Goal: Task Accomplishment & Management: Use online tool/utility

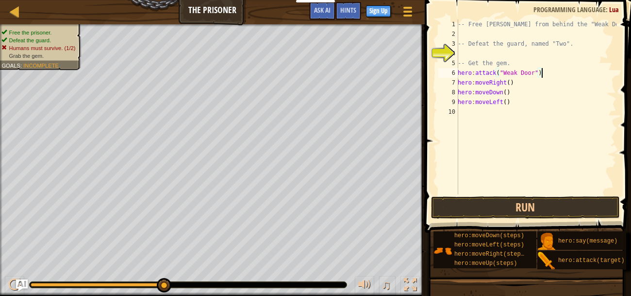
scroll to position [4, 0]
drag, startPoint x: 516, startPoint y: 96, endPoint x: 510, endPoint y: 91, distance: 7.6
click at [510, 91] on div "-- Free [PERSON_NAME] from behind the "Weak Door". -- Defeat the guard, named "…" at bounding box center [536, 116] width 161 height 194
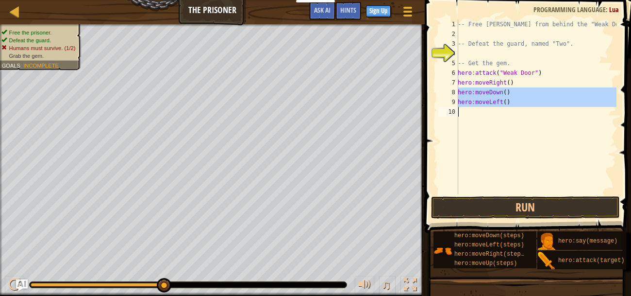
drag, startPoint x: 458, startPoint y: 90, endPoint x: 512, endPoint y: 99, distance: 55.1
click at [512, 99] on div "hero:moveDown() 1 2 3 4 5 6 7 8 9 10 -- Free [PERSON_NAME] from behind the "Wea…" at bounding box center [527, 106] width 180 height 175
type textarea "hero:moveLeft()"
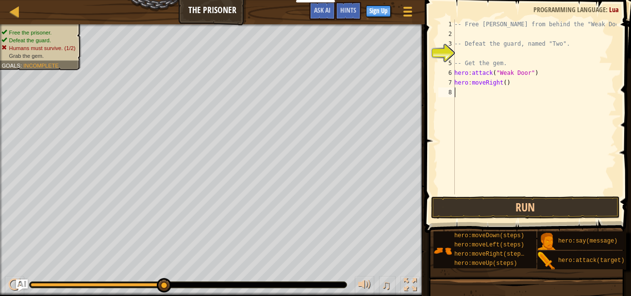
click at [503, 84] on div "-- Free [PERSON_NAME] from behind the "Weak Door". -- Defeat the guard, named "…" at bounding box center [535, 116] width 164 height 194
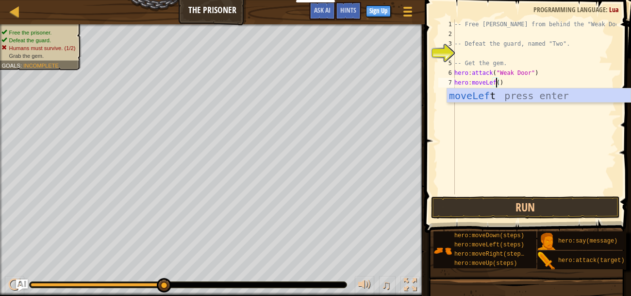
scroll to position [4, 3]
type textarea "hero:moveLeft()"
click at [517, 197] on button "Run" at bounding box center [525, 207] width 189 height 22
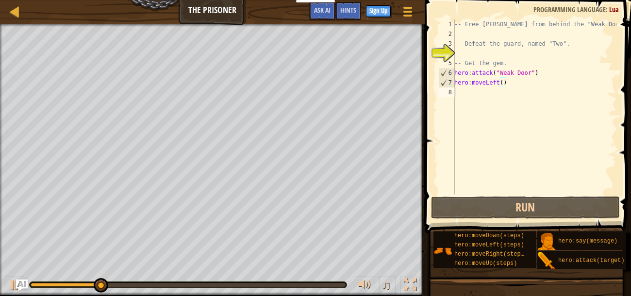
click at [467, 95] on div "-- Free [PERSON_NAME] from behind the "Weak Door". -- Defeat the guard, named "…" at bounding box center [535, 116] width 164 height 194
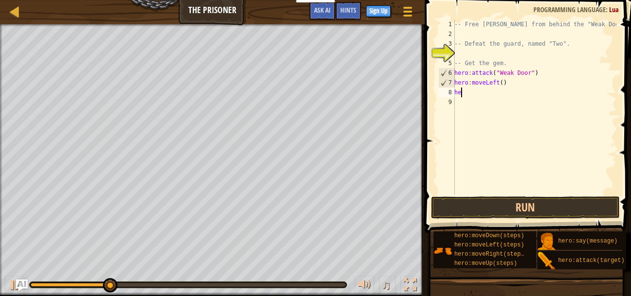
scroll to position [4, 0]
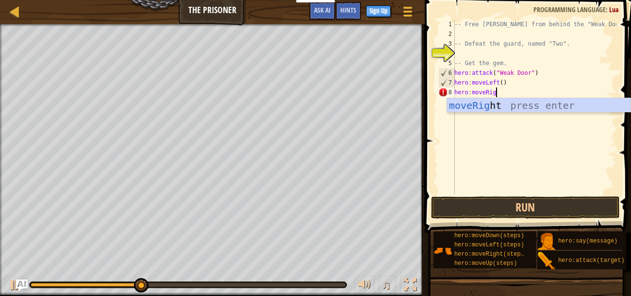
type textarea "hero:moveRight"
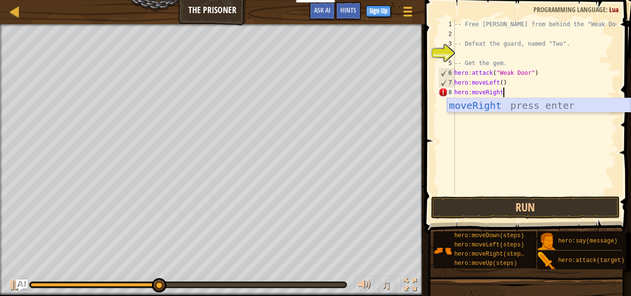
click at [482, 107] on div "moveRight press enter" at bounding box center [539, 120] width 184 height 44
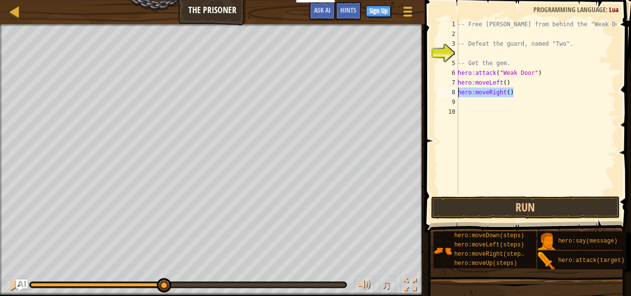
drag, startPoint x: 515, startPoint y: 91, endPoint x: 458, endPoint y: 93, distance: 57.3
click at [458, 93] on div "1 2 3 4 5 6 7 8 9 10 -- Free [PERSON_NAME] from behind the "Weak Door". -- Defe…" at bounding box center [527, 106] width 180 height 175
type textarea "hero:moveRight()"
click at [461, 100] on div "-- Free [PERSON_NAME] from behind the "Weak Door". -- Defeat the guard, named "…" at bounding box center [536, 116] width 161 height 194
paste textarea "hero:moveRight()"
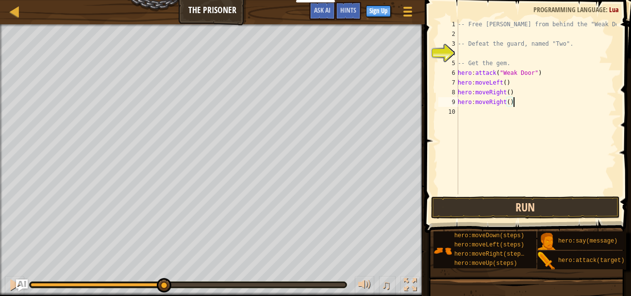
type textarea "hero:moveRight()"
click at [498, 203] on button "Run" at bounding box center [525, 207] width 189 height 22
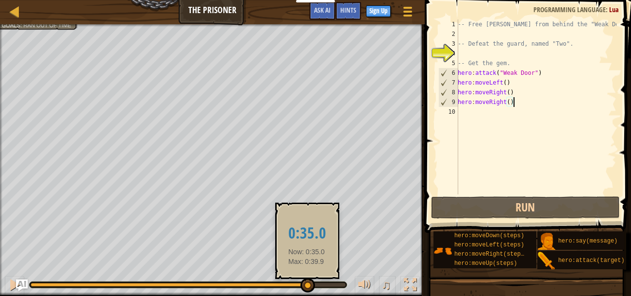
drag, startPoint x: 155, startPoint y: 288, endPoint x: 309, endPoint y: 288, distance: 153.9
click at [309, 288] on div at bounding box center [308, 285] width 15 height 15
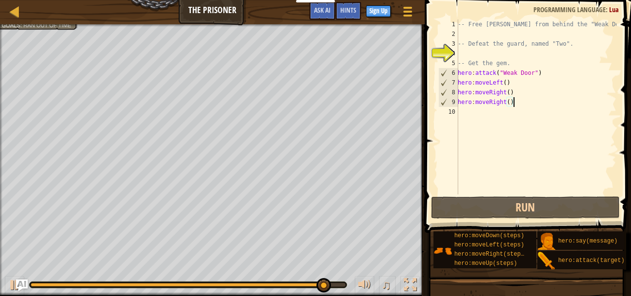
click at [504, 112] on div "-- Free [PERSON_NAME] from behind the "Weak Door". -- Defeat the guard, named "…" at bounding box center [536, 116] width 161 height 194
paste textarea "hero:moveRight()"
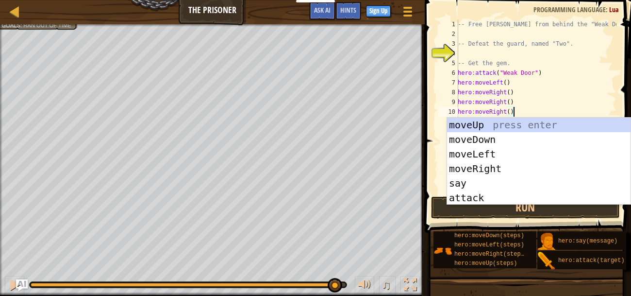
click at [445, 98] on div "9" at bounding box center [448, 102] width 20 height 10
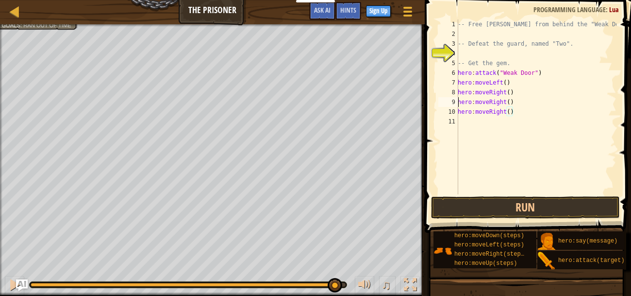
type textarea "hero:moveRight()"
click at [489, 203] on button "Run" at bounding box center [525, 207] width 189 height 22
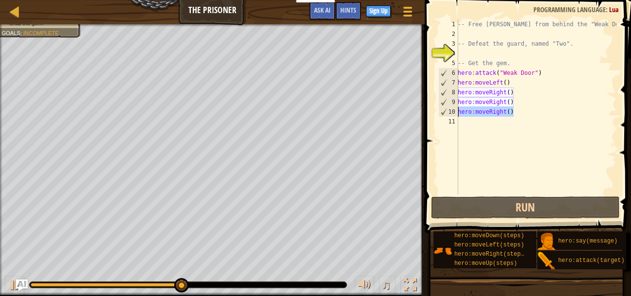
drag, startPoint x: 514, startPoint y: 112, endPoint x: 459, endPoint y: 112, distance: 54.4
click at [459, 112] on div "-- Free [PERSON_NAME] from behind the "Weak Door". -- Defeat the guard, named "…" at bounding box center [536, 116] width 161 height 194
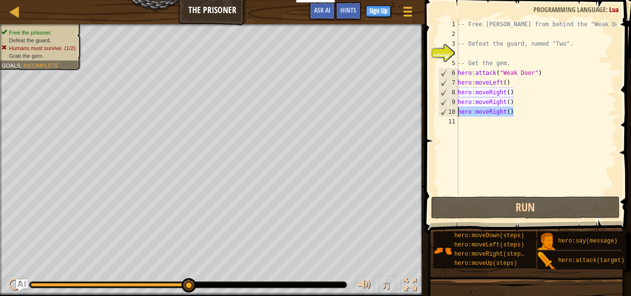
click at [471, 126] on div "-- Free [PERSON_NAME] from behind the "Weak Door". -- Defeat the guard, named "…" at bounding box center [536, 116] width 161 height 194
paste textarea "hero:moveRight()"
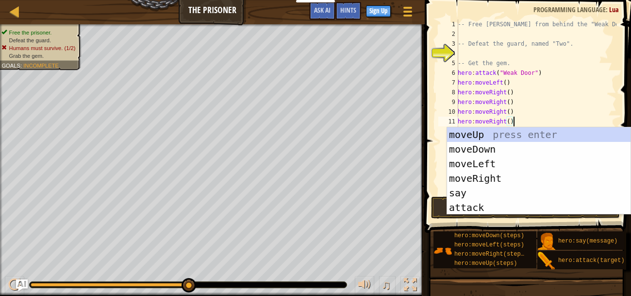
click at [445, 113] on div "10" at bounding box center [448, 112] width 20 height 10
type textarea "hero:moveRight()"
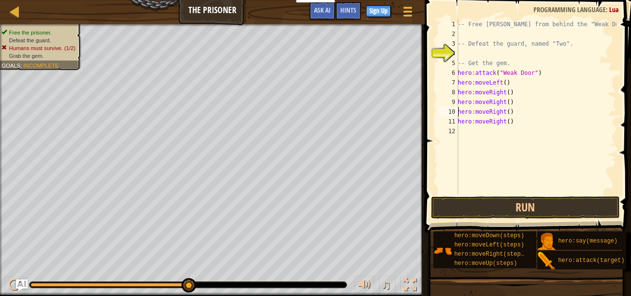
click at [468, 128] on div "-- Free [PERSON_NAME] from behind the "Weak Door". -- Defeat the guard, named "…" at bounding box center [536, 116] width 161 height 194
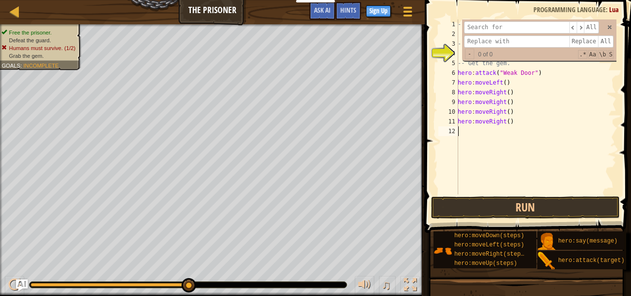
click at [468, 128] on div "-- Free [PERSON_NAME] from behind the "Weak Door". -- Defeat the guard, named "…" at bounding box center [536, 116] width 161 height 194
click at [608, 29] on span at bounding box center [610, 27] width 7 height 7
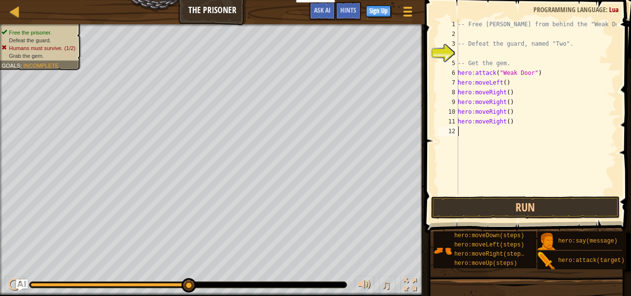
type textarea "H"
type textarea "hero:m"
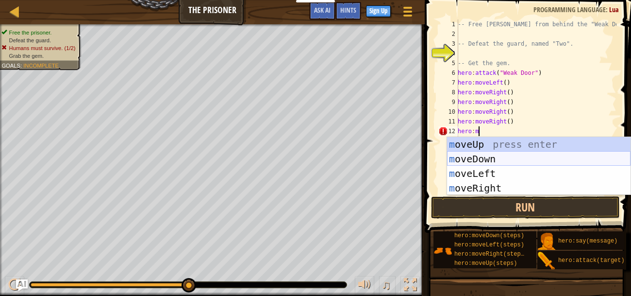
click at [502, 157] on div "m oveUp press enter m oveDown press enter m oveLeft press enter m oveRight pres…" at bounding box center [539, 180] width 184 height 87
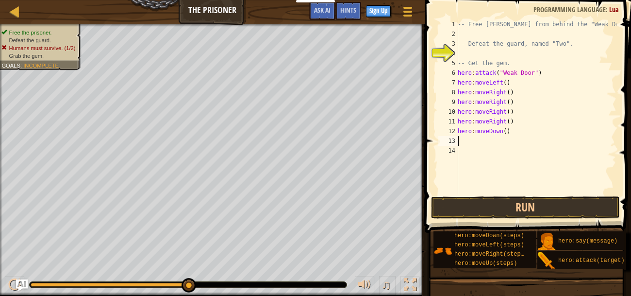
click at [514, 119] on div "-- Free [PERSON_NAME] from behind the "Weak Door". -- Defeat the guard, named "…" at bounding box center [536, 116] width 161 height 194
type textarea "hero:moveRight()"
paste textarea "hero:moveRight()"
drag, startPoint x: 514, startPoint y: 143, endPoint x: 457, endPoint y: 140, distance: 56.9
click at [457, 140] on div "hero:moveRight() 1 2 3 4 5 6 7 8 9 10 11 12 13 14 15 -- Free [PERSON_NAME] from…" at bounding box center [527, 106] width 180 height 175
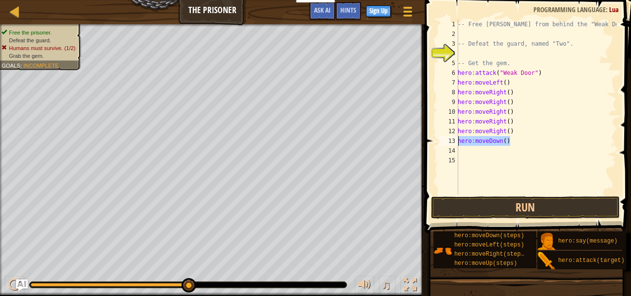
type textarea "hero:moveDown()"
click at [464, 148] on div "-- Free [PERSON_NAME] from behind the "Weak Door". -- Defeat the guard, named "…" at bounding box center [536, 116] width 161 height 194
paste textarea "hero:moveDown()"
type textarea "hero:moveDown()"
click at [468, 163] on div "-- Free [PERSON_NAME] from behind the "Weak Door". -- Defeat the guard, named "…" at bounding box center [536, 116] width 161 height 194
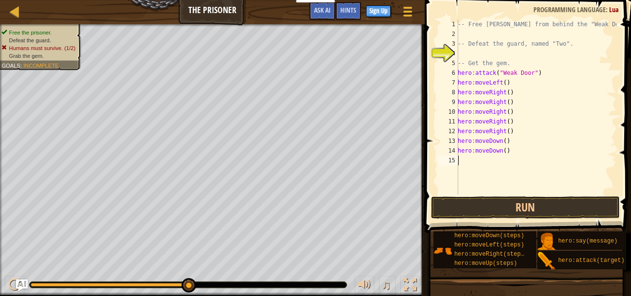
paste textarea "hero:moveDown()"
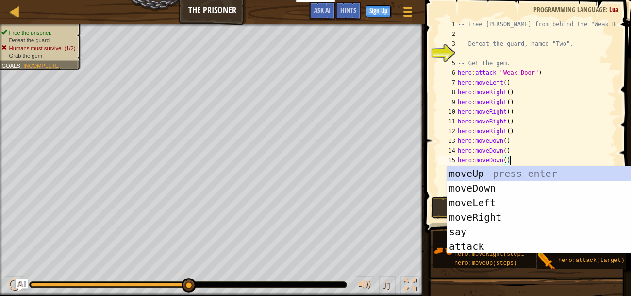
click at [436, 211] on button "Run" at bounding box center [525, 207] width 189 height 22
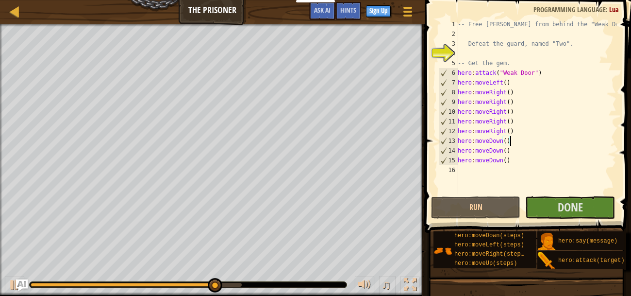
click at [524, 143] on div "-- Free [PERSON_NAME] from behind the "Weak Door". -- Defeat the guard, named "…" at bounding box center [536, 116] width 161 height 194
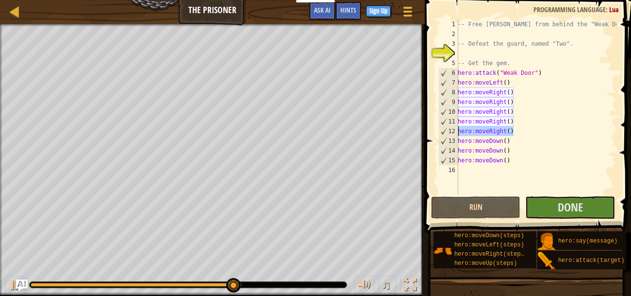
drag, startPoint x: 521, startPoint y: 132, endPoint x: 458, endPoint y: 130, distance: 62.2
click at [458, 130] on div "hero:moveDown() 1 2 3 4 5 6 7 8 9 10 11 12 13 14 15 16 -- Free [PERSON_NAME] fr…" at bounding box center [527, 106] width 180 height 175
type textarea "hero:moveRight()"
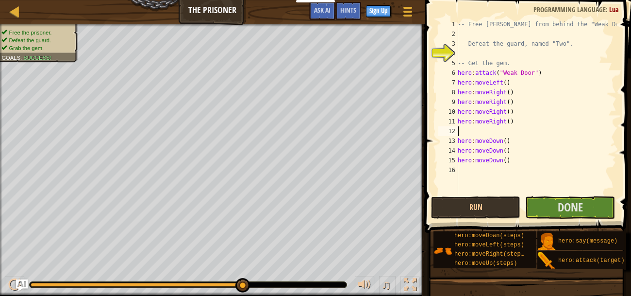
type textarea "hero:moveRight()"
click at [463, 157] on div "-- Free [PERSON_NAME] from behind the "Weak Door". -- Defeat the guard, named "…" at bounding box center [536, 116] width 161 height 194
click at [343, 17] on div "Hints" at bounding box center [349, 11] width 26 height 18
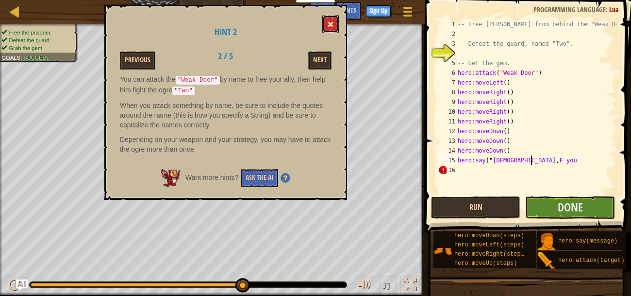
click at [331, 24] on span at bounding box center [330, 24] width 7 height 7
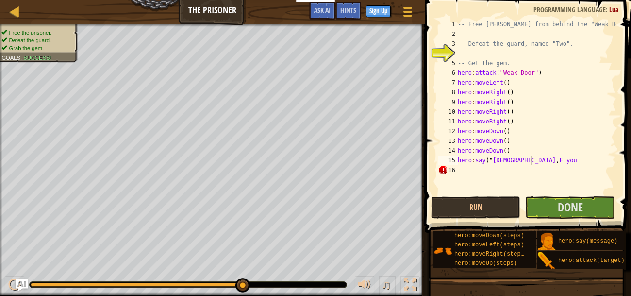
click at [543, 160] on div "-- Free [PERSON_NAME] from behind the "Weak Door". -- Defeat the guard, named "…" at bounding box center [536, 116] width 161 height 194
type textarea "hero:say("[PERSON_NAME], F you orge")"
click at [582, 206] on span "Done" at bounding box center [570, 207] width 25 height 16
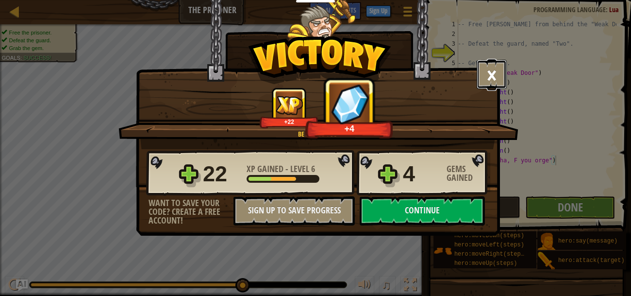
click at [490, 68] on button "×" at bounding box center [492, 74] width 30 height 29
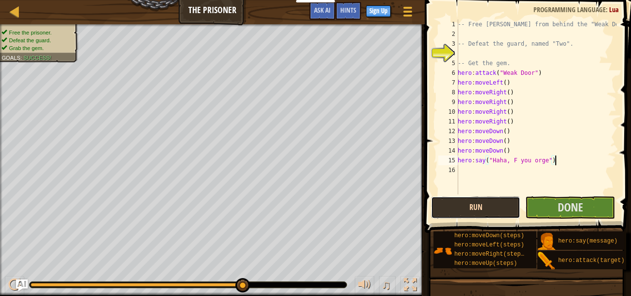
click at [461, 209] on button "Run" at bounding box center [476, 207] width 90 height 22
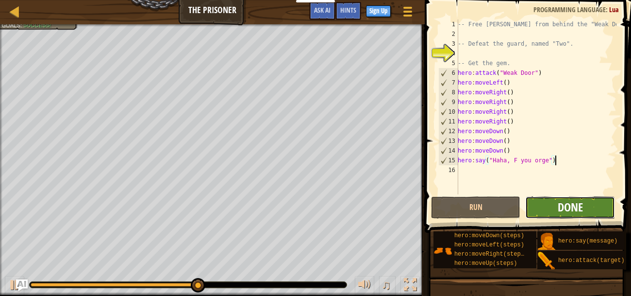
click at [573, 209] on span "Done" at bounding box center [570, 207] width 25 height 16
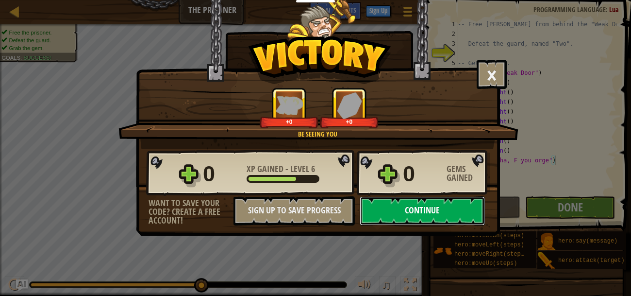
click at [400, 214] on button "Continue" at bounding box center [422, 210] width 125 height 29
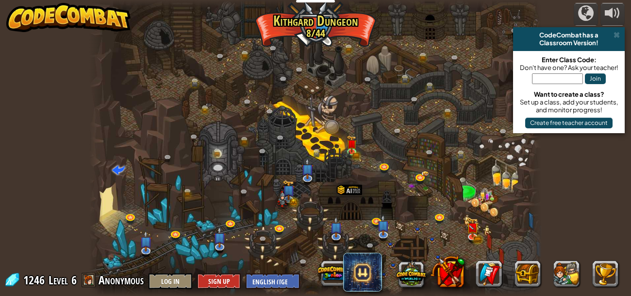
click at [621, 34] on div "CodeCombat has a" at bounding box center [569, 35] width 104 height 8
click at [619, 37] on span at bounding box center [617, 35] width 6 height 8
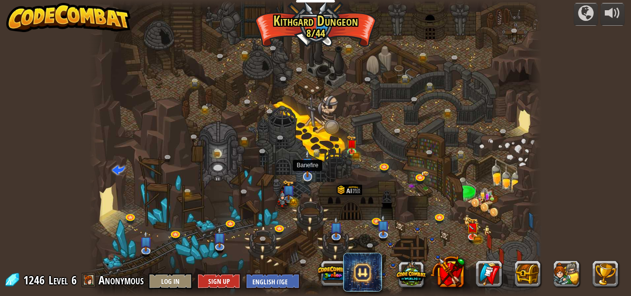
click at [302, 174] on img at bounding box center [308, 164] width 12 height 28
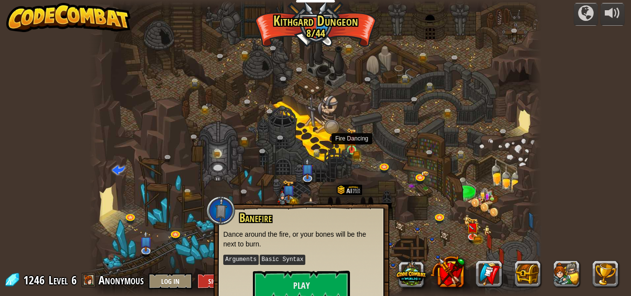
click at [355, 144] on img at bounding box center [352, 139] width 10 height 23
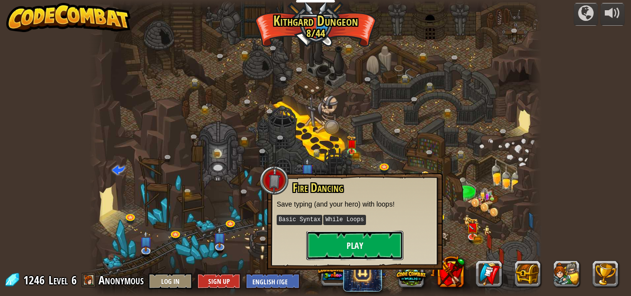
click at [380, 243] on button "Play" at bounding box center [354, 245] width 97 height 29
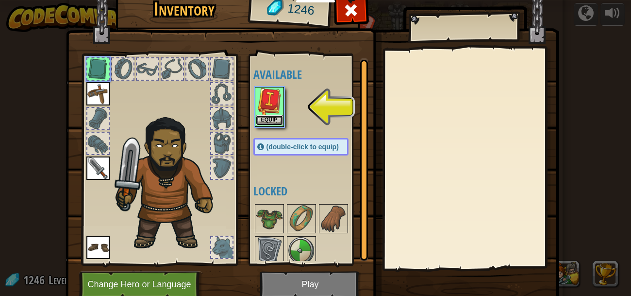
click at [261, 117] on button "Equip" at bounding box center [269, 120] width 27 height 10
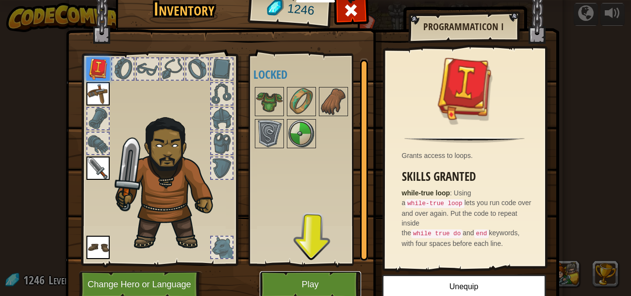
click at [286, 281] on button "Play" at bounding box center [310, 284] width 101 height 27
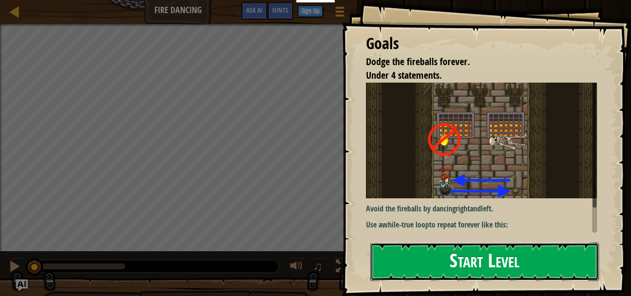
click at [402, 262] on button "Start Level" at bounding box center [485, 261] width 229 height 38
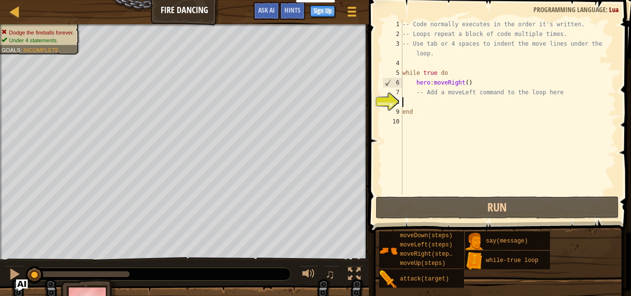
click at [489, 91] on div "-- Code normally executes in the order it's written. -- Loops repeat a block of…" at bounding box center [509, 116] width 216 height 194
type textarea "-- Add a moveLeft command to the loop here"
drag, startPoint x: 567, startPoint y: 90, endPoint x: 417, endPoint y: 93, distance: 150.1
click at [417, 93] on div "-- Code normally executes in the order it's written. -- Loops repeat a block of…" at bounding box center [509, 116] width 216 height 194
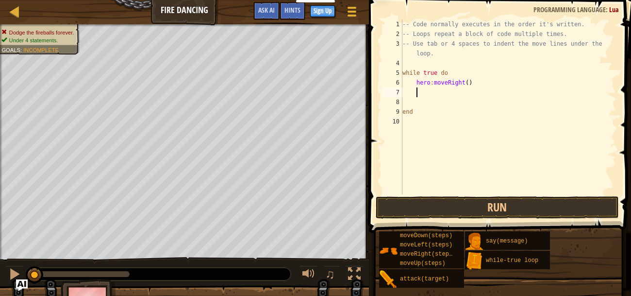
type textarea "h"
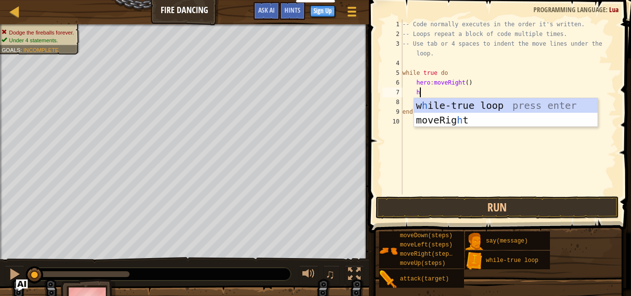
scroll to position [4, 0]
click at [424, 118] on div "w h ile-true loop press enter moveRig h t press enter" at bounding box center [506, 127] width 184 height 58
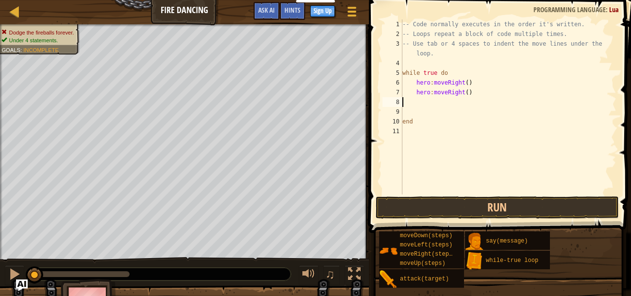
scroll to position [4, 0]
type textarea "hero:moveRight()"
click at [428, 104] on div "-- Code normally executes in the order it's written. -- Loops repeat a block of…" at bounding box center [509, 116] width 216 height 194
click at [431, 98] on div "-- Code normally executes in the order it's written. -- Loops repeat a block of…" at bounding box center [509, 116] width 216 height 194
click at [419, 198] on button "Run" at bounding box center [497, 207] width 243 height 22
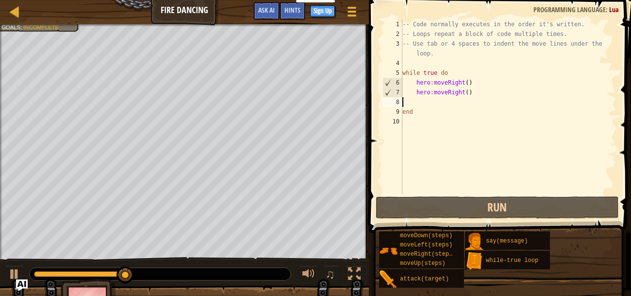
click at [465, 93] on div "-- Code normally executes in the order it's written. -- Loops repeat a block of…" at bounding box center [509, 116] width 216 height 194
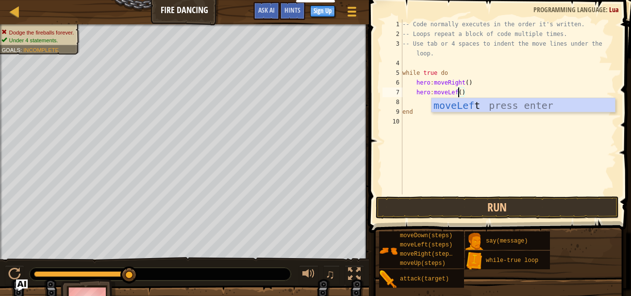
scroll to position [4, 4]
type textarea "hero:moveLeft()"
click at [440, 201] on button "Run" at bounding box center [497, 207] width 243 height 22
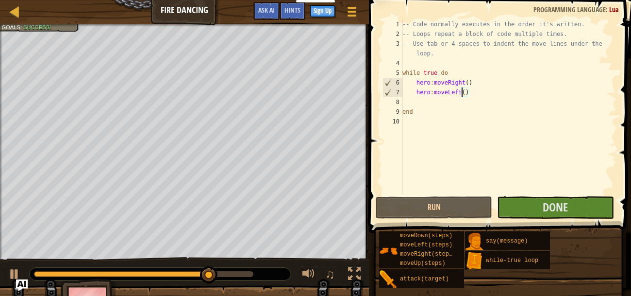
click at [482, 93] on div "-- Code normally executes in the order it's written. -- Loops repeat a block of…" at bounding box center [509, 116] width 216 height 194
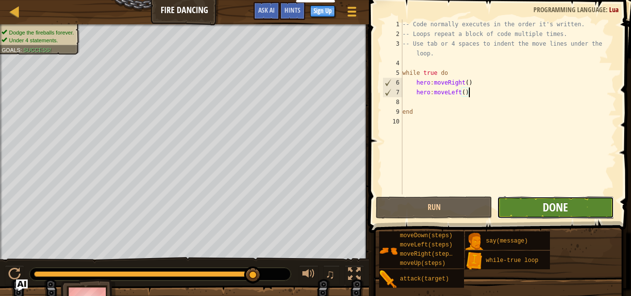
click at [545, 207] on span "Done" at bounding box center [555, 207] width 25 height 16
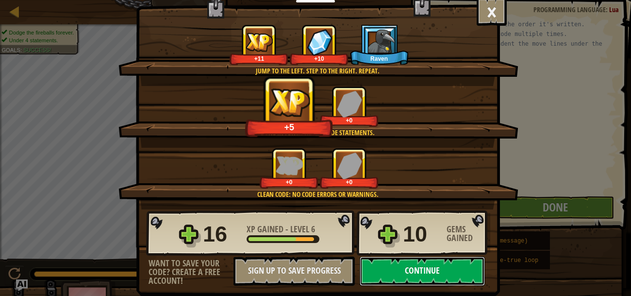
click at [393, 264] on button "Continue" at bounding box center [422, 270] width 125 height 29
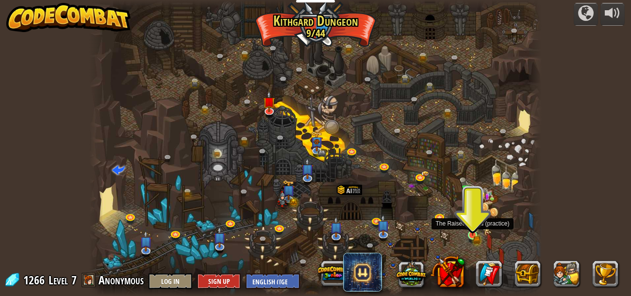
click at [474, 231] on img at bounding box center [473, 224] width 10 height 23
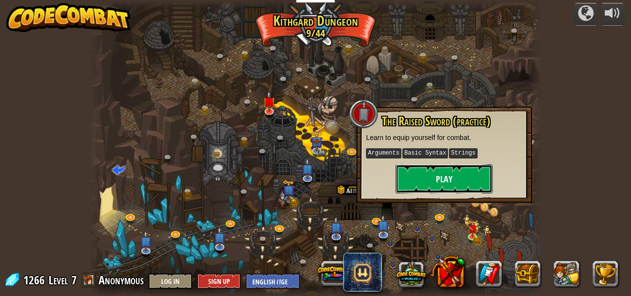
click at [445, 179] on button "Play" at bounding box center [444, 178] width 97 height 29
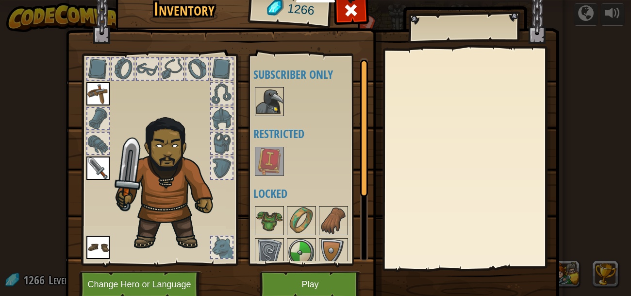
click at [262, 97] on img at bounding box center [269, 101] width 27 height 27
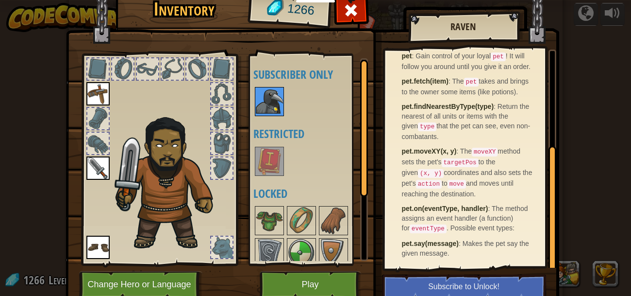
scroll to position [168, 0]
click at [312, 284] on button "Play" at bounding box center [310, 284] width 101 height 27
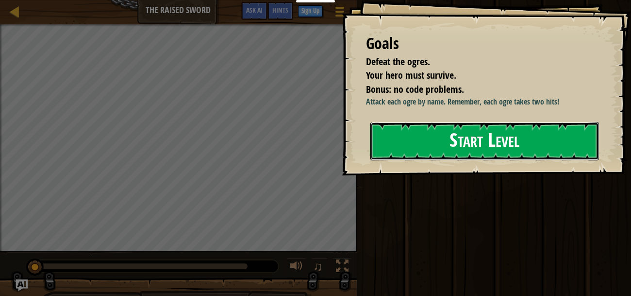
click at [409, 160] on button "Start Level" at bounding box center [485, 141] width 229 height 38
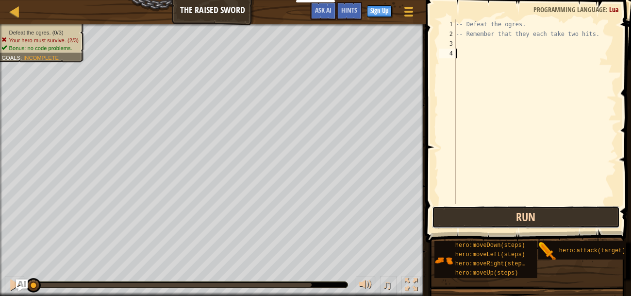
click at [466, 217] on button "Run" at bounding box center [526, 217] width 188 height 22
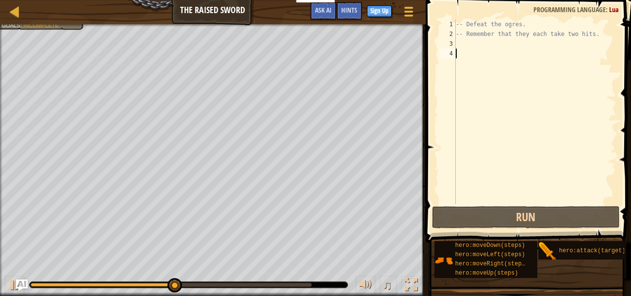
click at [490, 49] on div "-- Defeat the ogres. -- Remember that they each take two hits." at bounding box center [535, 121] width 163 height 204
click at [489, 46] on div "-- Defeat the ogres. -- Remember that they each take two hits." at bounding box center [535, 121] width 163 height 204
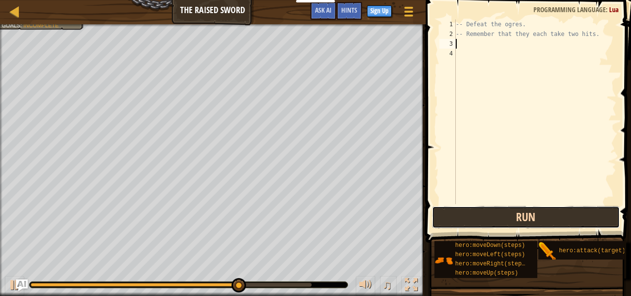
click at [488, 212] on button "Run" at bounding box center [526, 217] width 188 height 22
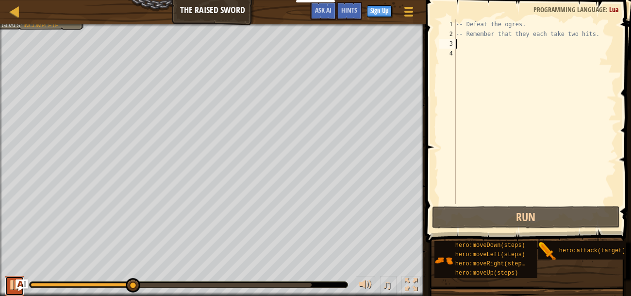
click at [13, 281] on div at bounding box center [14, 284] width 13 height 13
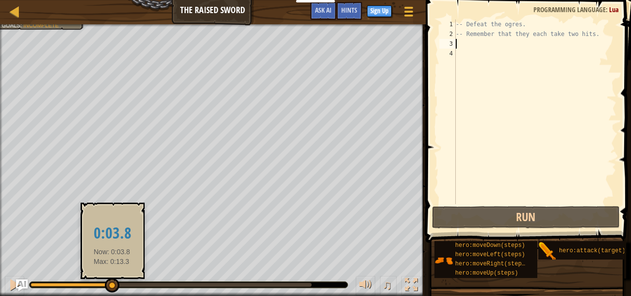
drag, startPoint x: 138, startPoint y: 284, endPoint x: 99, endPoint y: 281, distance: 39.4
click at [105, 281] on div at bounding box center [112, 285] width 15 height 15
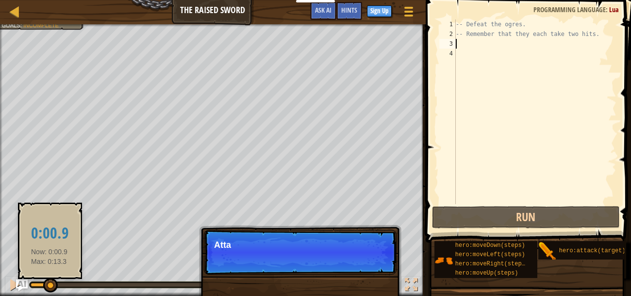
drag, startPoint x: 99, startPoint y: 281, endPoint x: 49, endPoint y: 281, distance: 50.0
click at [49, 281] on div at bounding box center [50, 285] width 15 height 15
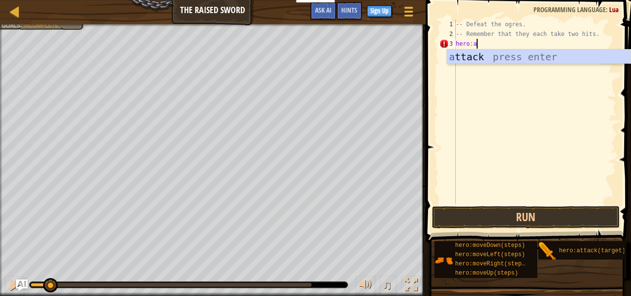
scroll to position [4, 1]
click at [493, 59] on div "a ttack press enter" at bounding box center [539, 72] width 184 height 44
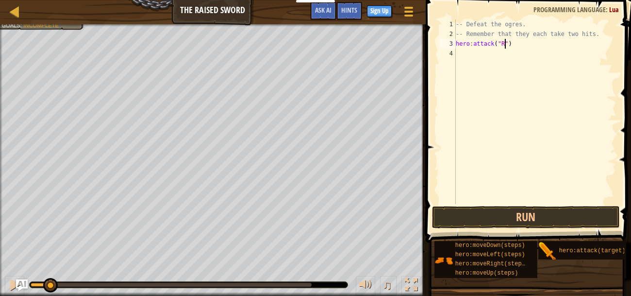
type textarea "hero:attack("Rig")"
drag, startPoint x: 521, startPoint y: 47, endPoint x: 456, endPoint y: 44, distance: 64.6
click at [456, 44] on div "-- Defeat the ogres. -- Remember that they each take two hits. hero : attack ( …" at bounding box center [535, 121] width 163 height 204
click at [457, 50] on div "-- Defeat the ogres. -- Remember that they each take two hits. hero : attack ( …" at bounding box center [535, 121] width 163 height 204
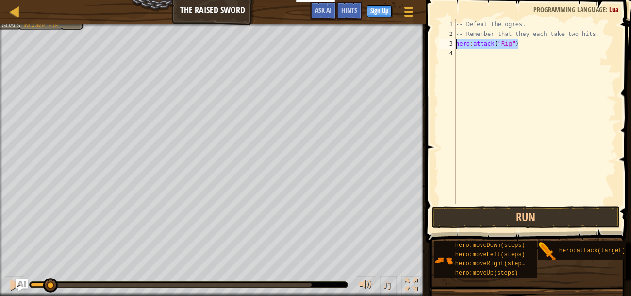
scroll to position [4, 0]
paste textarea "hero:attack("Rig")"
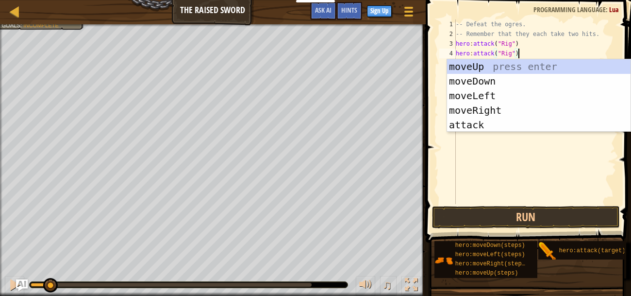
click at [511, 53] on div "-- Defeat the ogres. -- Remember that they each take two hits. hero : attack ( …" at bounding box center [535, 121] width 163 height 204
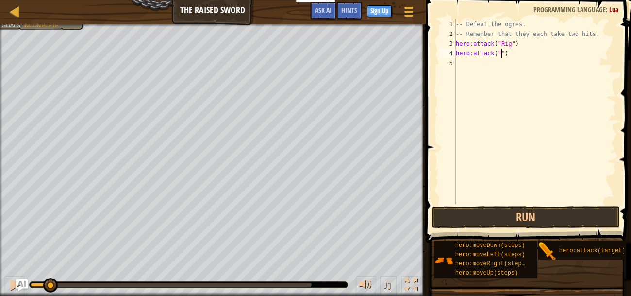
scroll to position [4, 3]
type textarea "hero:attack("Rig")"
click at [502, 64] on div "-- Defeat the ogres. -- Remember that they each take two hits. hero : attack ( …" at bounding box center [535, 121] width 163 height 204
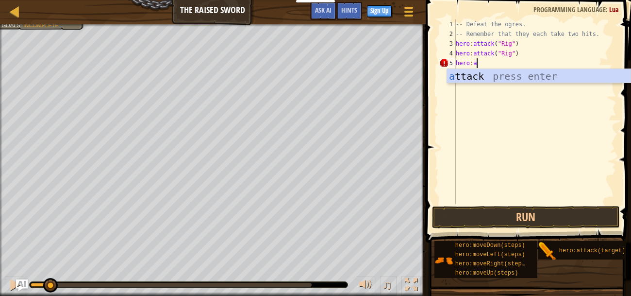
scroll to position [4, 1]
click at [502, 74] on div "a ttack press enter" at bounding box center [539, 91] width 184 height 44
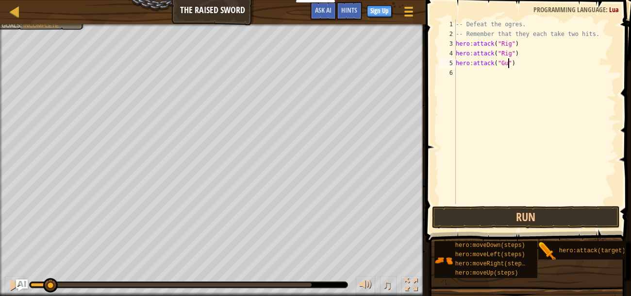
type textarea "hero:attack("Gurt")"
drag, startPoint x: 525, startPoint y: 66, endPoint x: 456, endPoint y: 64, distance: 69.5
click at [456, 64] on div "-- Defeat the ogres. -- Remember that they each take two hits. hero : attack ( …" at bounding box center [535, 121] width 163 height 204
click at [455, 71] on div "6" at bounding box center [447, 73] width 17 height 10
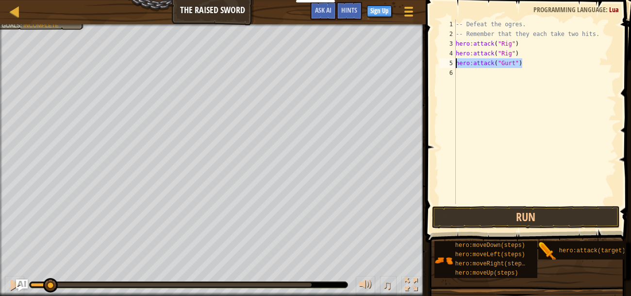
scroll to position [4, 0]
paste textarea "hero:attack("Gurt")"
type textarea "hero:attack("Gurt")"
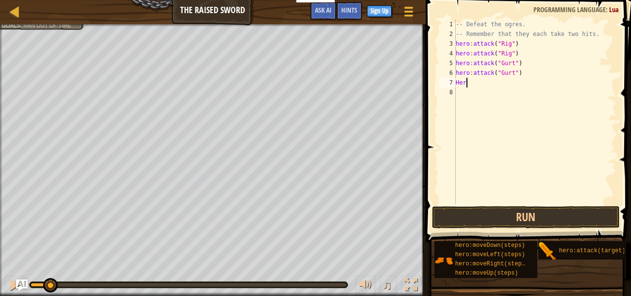
type textarea "H"
type textarea "hero:attack("Ack")"
drag, startPoint x: 525, startPoint y: 84, endPoint x: 456, endPoint y: 84, distance: 69.0
click at [456, 84] on div "-- Defeat the ogres. -- Remember that they each take two hits. hero : attack ( …" at bounding box center [535, 121] width 163 height 204
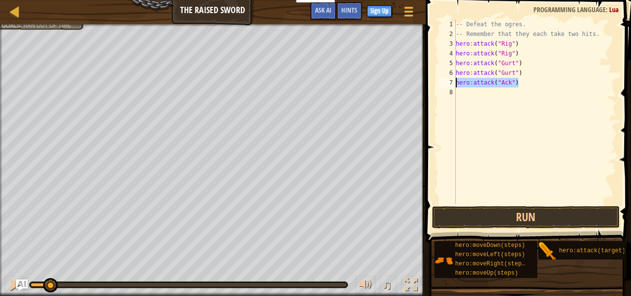
click at [459, 91] on div "-- Defeat the ogres. -- Remember that they each take two hits. hero : attack ( …" at bounding box center [535, 121] width 163 height 204
paste textarea "hero:attack("Ack")"
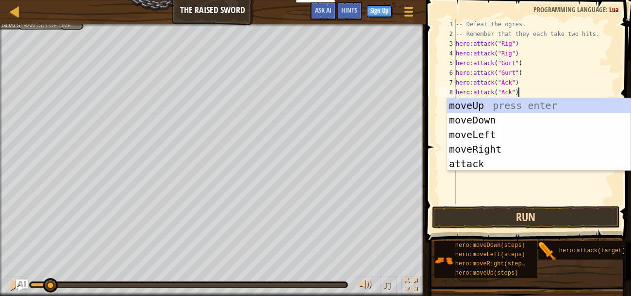
type textarea "hero:attack("Ack")"
click at [497, 219] on button "Run" at bounding box center [526, 217] width 188 height 22
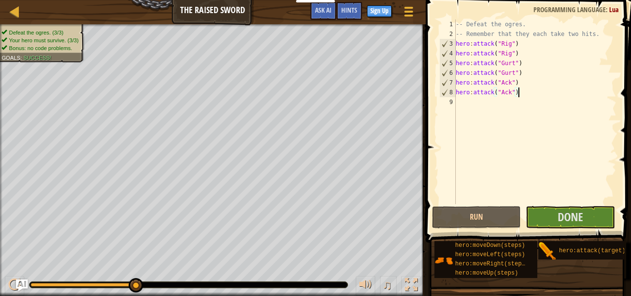
drag, startPoint x: 130, startPoint y: 288, endPoint x: 173, endPoint y: 288, distance: 42.7
click at [173, 288] on div "♫" at bounding box center [213, 282] width 426 height 29
click at [172, 284] on div at bounding box center [189, 285] width 318 height 6
drag, startPoint x: 135, startPoint y: 286, endPoint x: 177, endPoint y: 286, distance: 42.7
click at [230, 285] on div at bounding box center [189, 285] width 318 height 6
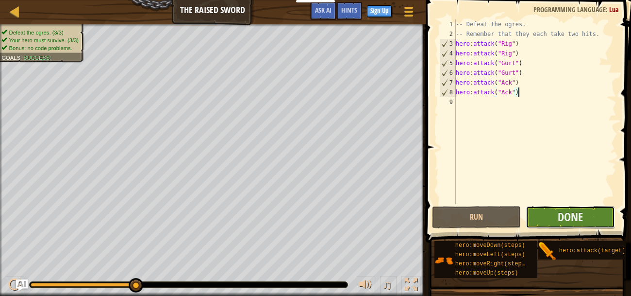
click at [589, 216] on button "Done" at bounding box center [570, 217] width 89 height 22
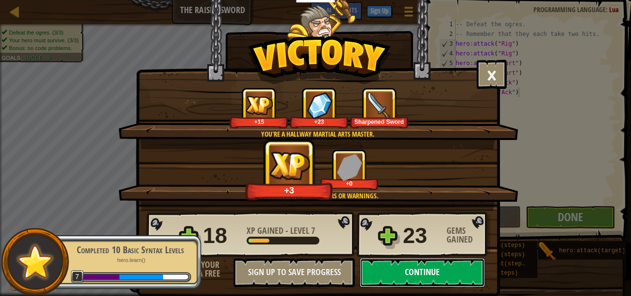
click at [419, 275] on button "Continue" at bounding box center [422, 272] width 125 height 29
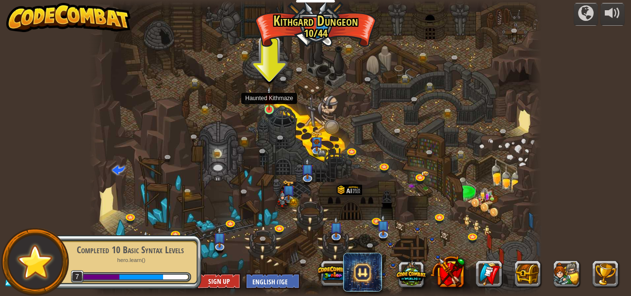
click at [264, 109] on img at bounding box center [269, 98] width 10 height 24
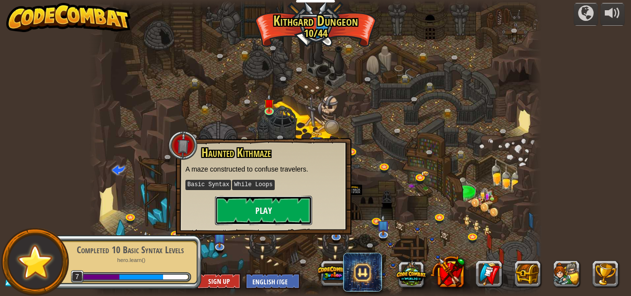
click at [290, 210] on button "Play" at bounding box center [263, 210] width 97 height 29
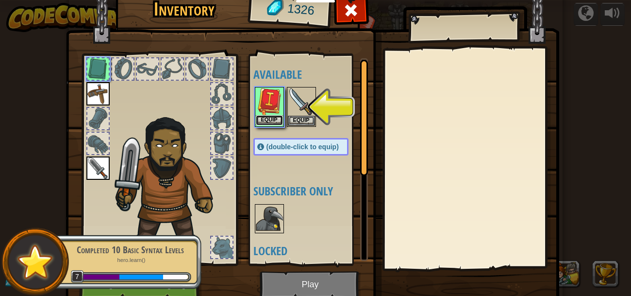
click at [277, 118] on button "Equip" at bounding box center [269, 120] width 27 height 10
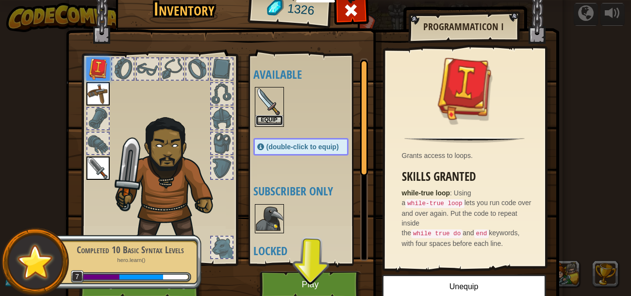
click at [276, 118] on button "Equip" at bounding box center [269, 120] width 27 height 10
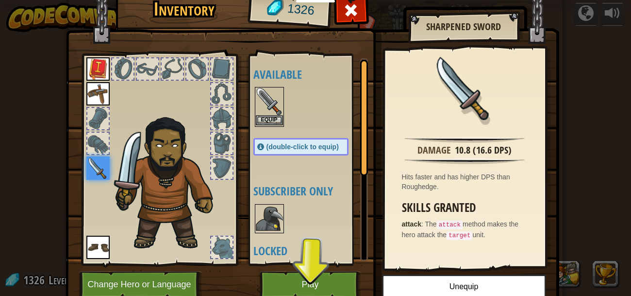
click at [259, 103] on img at bounding box center [269, 101] width 27 height 27
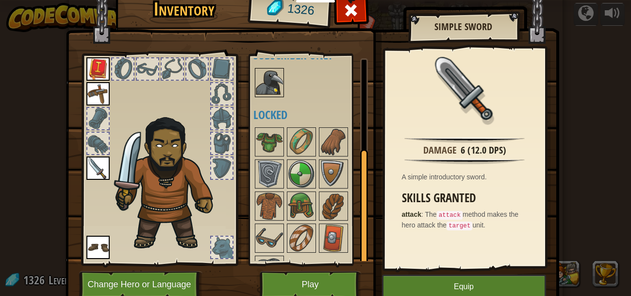
scroll to position [160, 0]
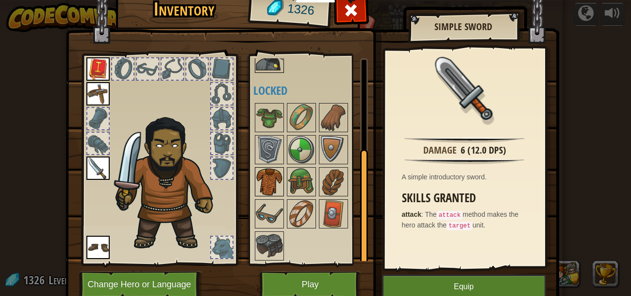
click at [272, 187] on img at bounding box center [269, 181] width 27 height 27
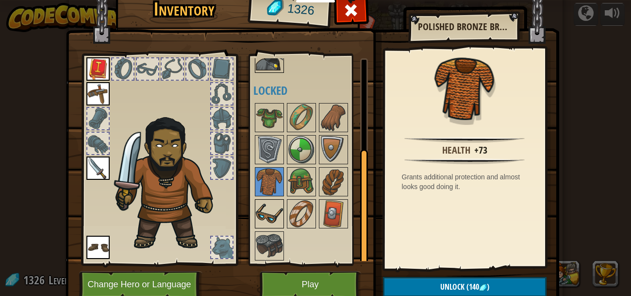
click at [265, 222] on img at bounding box center [269, 213] width 27 height 27
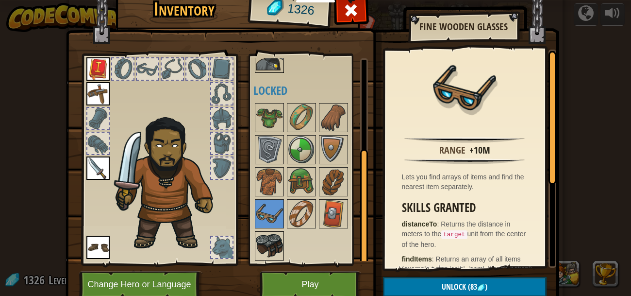
click at [271, 244] on img at bounding box center [269, 245] width 27 height 27
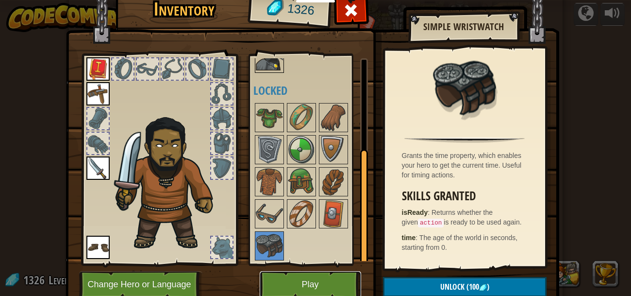
click at [321, 285] on button "Play" at bounding box center [310, 284] width 101 height 27
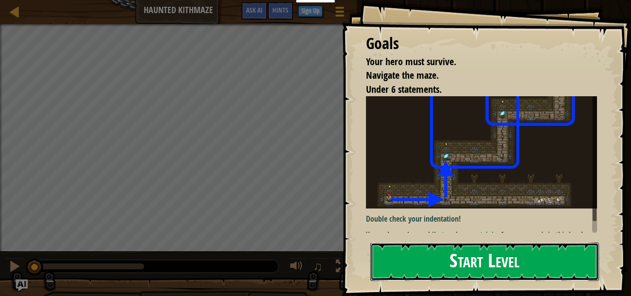
click at [404, 271] on button "Start Level" at bounding box center [485, 261] width 229 height 38
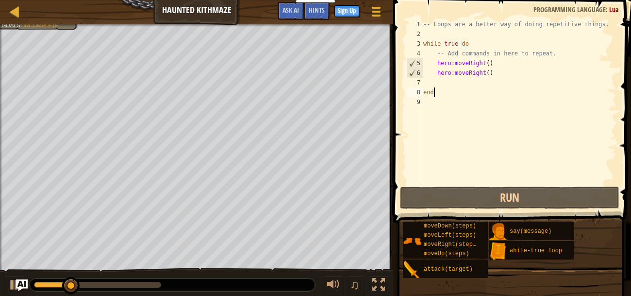
click at [496, 72] on div "-- Loops are a better way of doing repetitive things. while true do -- Add comm…" at bounding box center [518, 111] width 195 height 185
type textarea "hero:moveRight()"
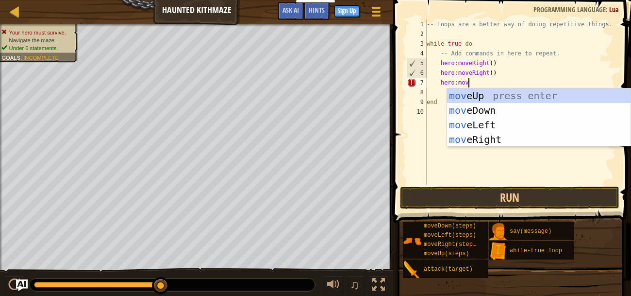
scroll to position [4, 3]
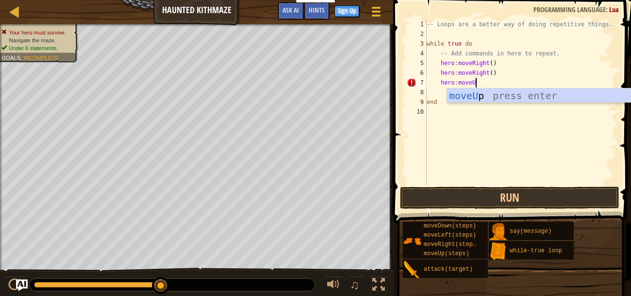
type textarea "hero:moveUp"
click at [489, 96] on div "moveUp press enter" at bounding box center [539, 110] width 184 height 44
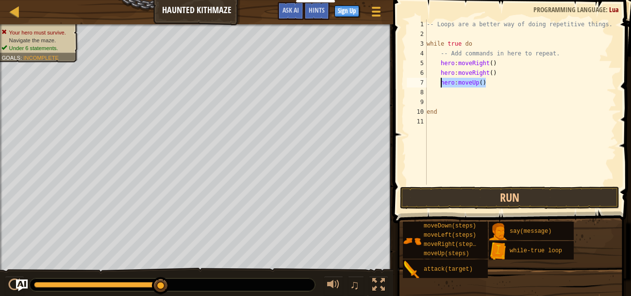
drag, startPoint x: 489, startPoint y: 84, endPoint x: 442, endPoint y: 84, distance: 46.6
click at [442, 84] on div "-- Loops are a better way of doing repetitive things. while true do -- Add comm…" at bounding box center [521, 111] width 192 height 185
type textarea "hero:moveUp()"
click at [444, 92] on div "-- Loops are a better way of doing repetitive things. while true do -- Add comm…" at bounding box center [521, 111] width 192 height 185
type textarea "hero:moveUp()"
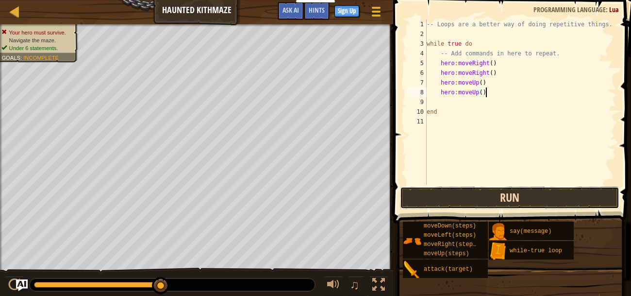
click at [510, 189] on button "Run" at bounding box center [509, 197] width 219 height 22
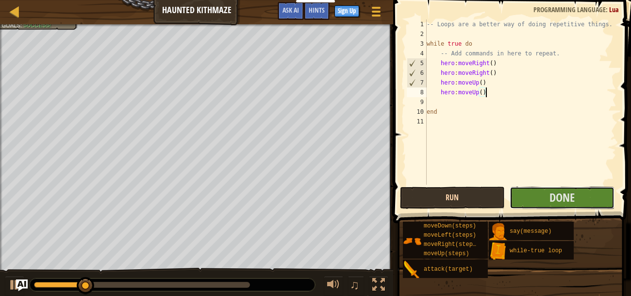
click at [510, 189] on button "Done" at bounding box center [562, 197] width 105 height 22
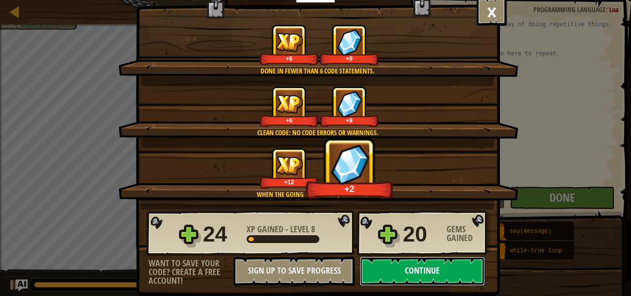
click at [403, 271] on button "Continue" at bounding box center [422, 270] width 125 height 29
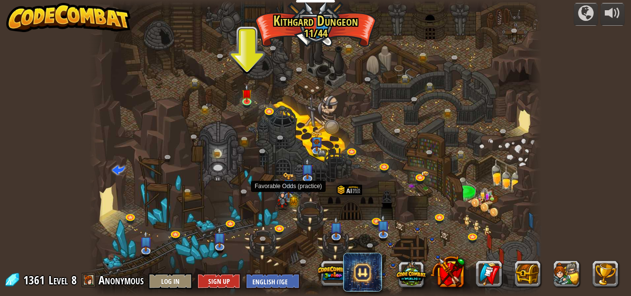
click at [282, 202] on img at bounding box center [282, 198] width 12 height 24
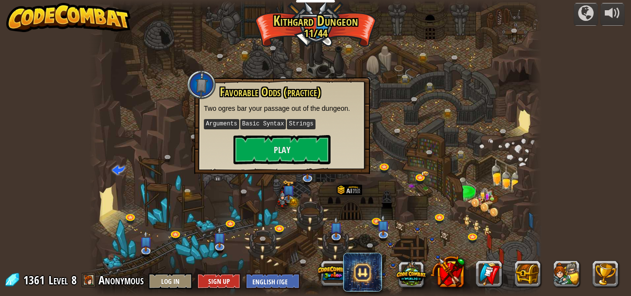
click at [135, 138] on div at bounding box center [315, 148] width 453 height 296
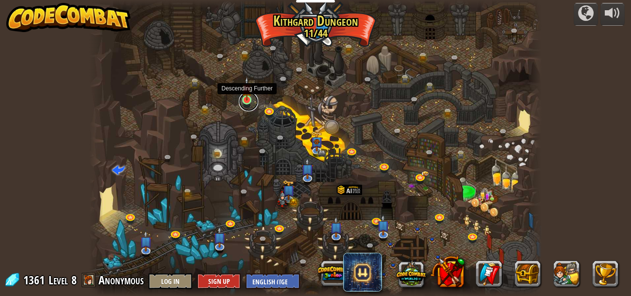
click at [251, 102] on link at bounding box center [248, 101] width 19 height 19
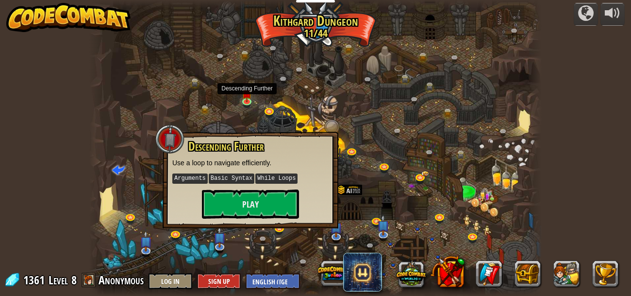
click at [267, 218] on div "Descending Further Use a loop to navigate efficiently. Arguments Basic Syntax W…" at bounding box center [251, 180] width 176 height 97
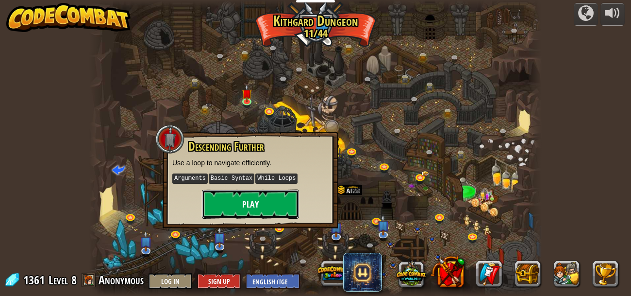
click at [256, 198] on button "Play" at bounding box center [250, 203] width 97 height 29
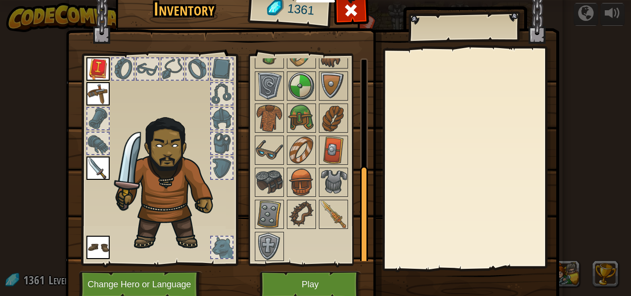
scroll to position [39, 0]
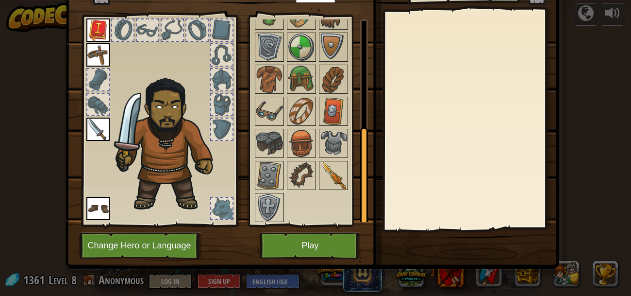
click at [327, 176] on img at bounding box center [333, 175] width 27 height 27
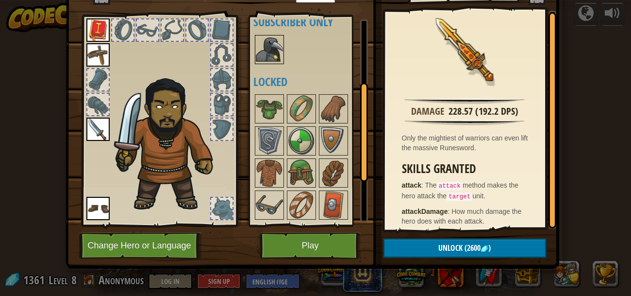
scroll to position [129, 0]
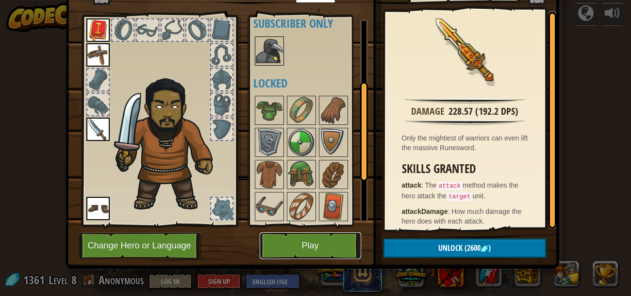
click at [342, 236] on button "Play" at bounding box center [310, 245] width 101 height 27
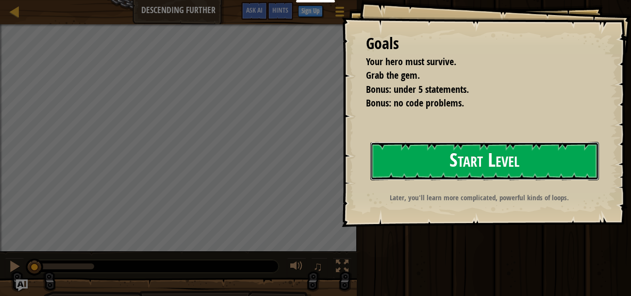
click at [451, 170] on button "Start Level" at bounding box center [485, 161] width 229 height 38
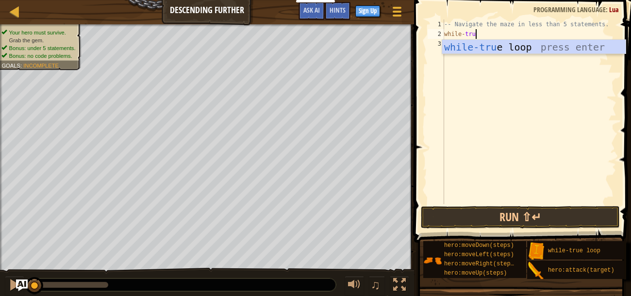
scroll to position [4, 2]
type textarea "while-true loop"
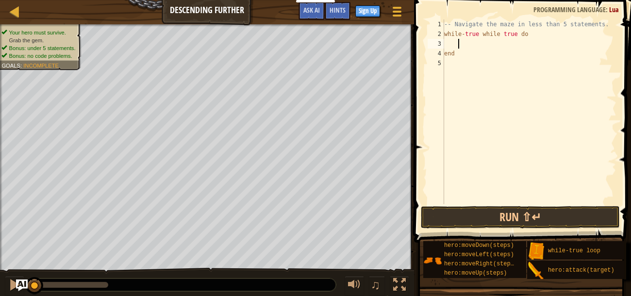
scroll to position [4, 0]
type textarea "m"
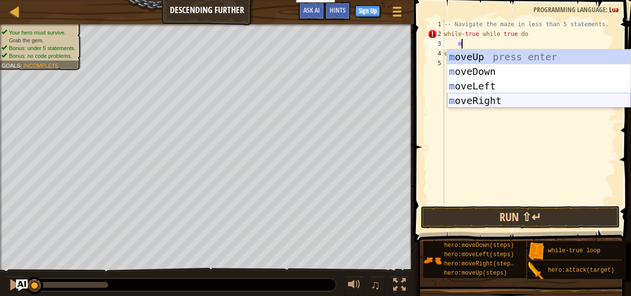
click at [483, 97] on div "m oveUp press enter m oveDown press enter m oveLeft press enter m oveRight pres…" at bounding box center [539, 93] width 184 height 87
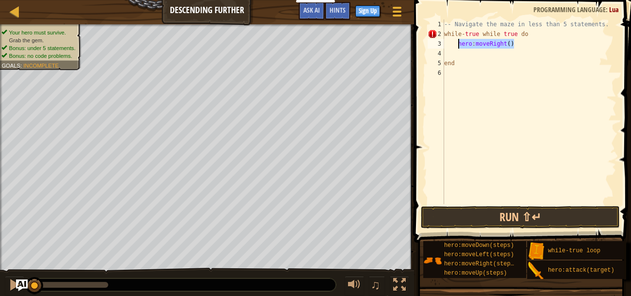
drag, startPoint x: 516, startPoint y: 44, endPoint x: 459, endPoint y: 47, distance: 57.4
click at [459, 47] on div "-- Navigate the maze in less than 5 statements. while - true while true do hero…" at bounding box center [529, 121] width 174 height 204
type textarea "hero:moveRight()"
click at [459, 52] on div "-- Navigate the maze in less than 5 statements. while - true while true do hero…" at bounding box center [529, 121] width 174 height 204
type textarea "hero:moveRight()"
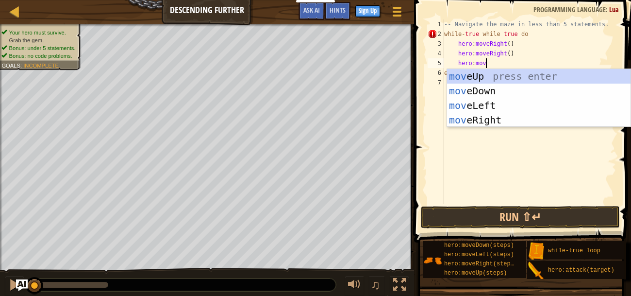
scroll to position [4, 3]
type textarea "hero:move"
click at [457, 92] on div "move Up press enter move Down press enter move Left press enter move Right pres…" at bounding box center [539, 112] width 184 height 87
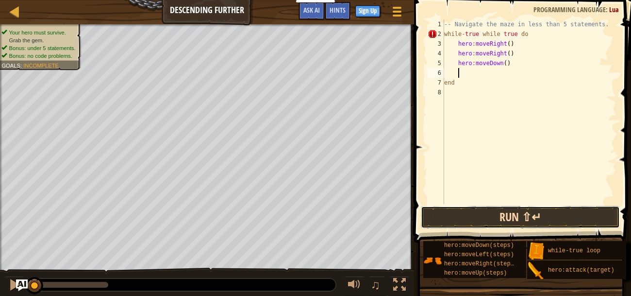
click at [485, 219] on button "Run ⇧↵" at bounding box center [520, 217] width 199 height 22
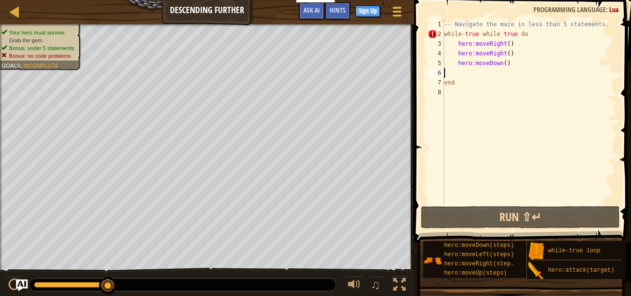
scroll to position [4, 0]
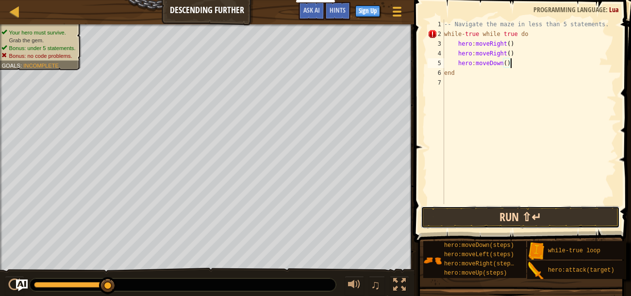
click at [536, 216] on button "Run ⇧↵" at bounding box center [520, 217] width 199 height 22
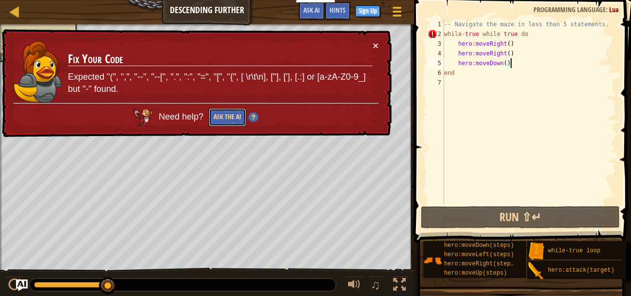
click at [227, 119] on button "Ask the AI" at bounding box center [227, 117] width 37 height 18
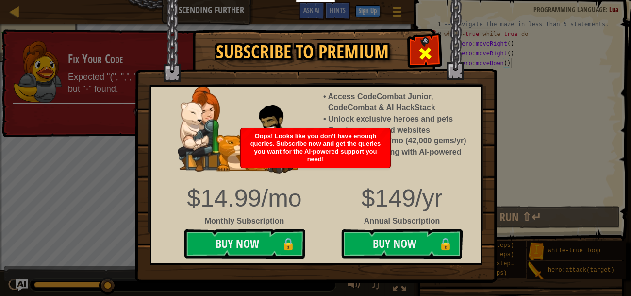
click at [431, 51] on span at bounding box center [426, 54] width 16 height 16
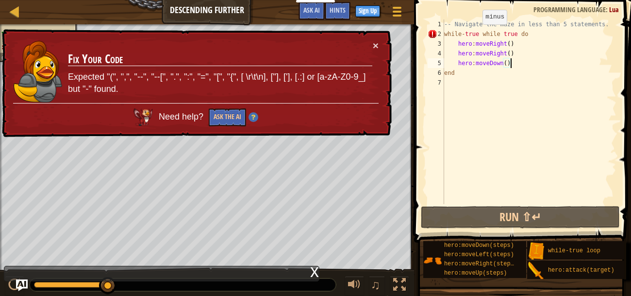
click at [474, 34] on div "-- Navigate the maze in less than 5 statements. while - true while true do hero…" at bounding box center [529, 121] width 174 height 204
click at [447, 33] on div "-- Navigate the maze in less than 5 statements. while - true while true do hero…" at bounding box center [529, 121] width 174 height 204
drag, startPoint x: 529, startPoint y: 33, endPoint x: 484, endPoint y: 34, distance: 44.7
click at [484, 34] on div "-- Navigate the maze in less than 5 statements. while - true while true do hero…" at bounding box center [529, 121] width 174 height 204
drag, startPoint x: 480, startPoint y: 33, endPoint x: 446, endPoint y: 31, distance: 33.5
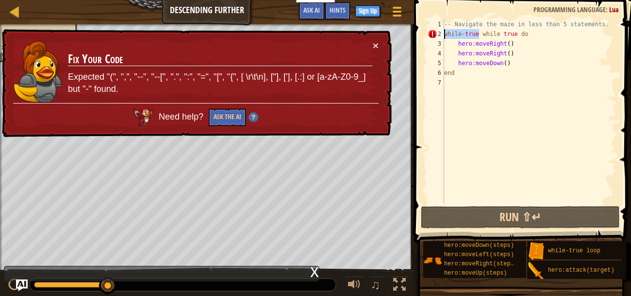
click at [446, 31] on div "-- Navigate the maze in less than 5 statements. while - true while true do hero…" at bounding box center [529, 121] width 174 height 204
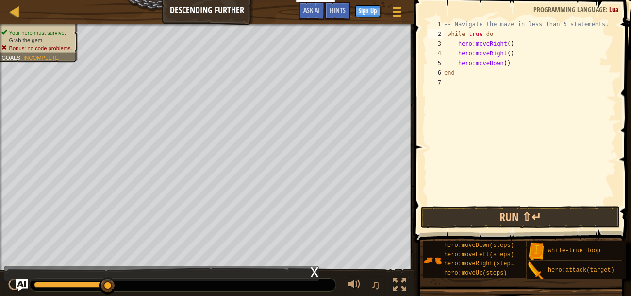
type textarea "while true do"
click at [549, 209] on button "Run ⇧↵" at bounding box center [520, 217] width 199 height 22
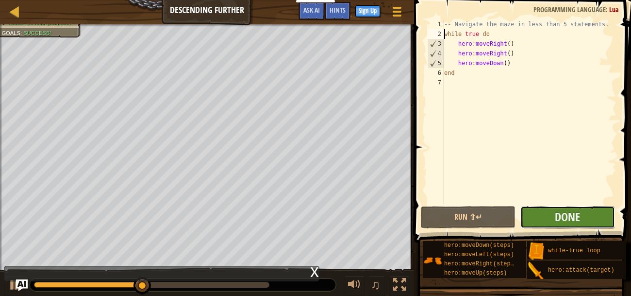
click at [584, 221] on button "Done" at bounding box center [568, 217] width 95 height 22
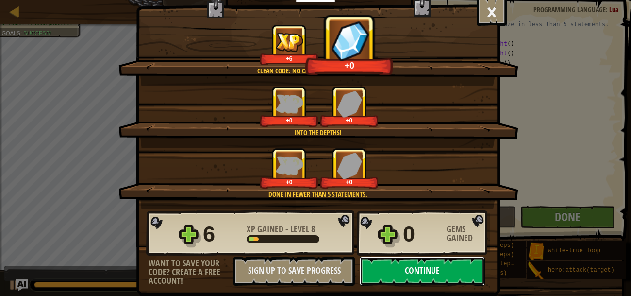
click at [418, 272] on button "Continue" at bounding box center [422, 270] width 125 height 29
